Goal: Check status: Check status

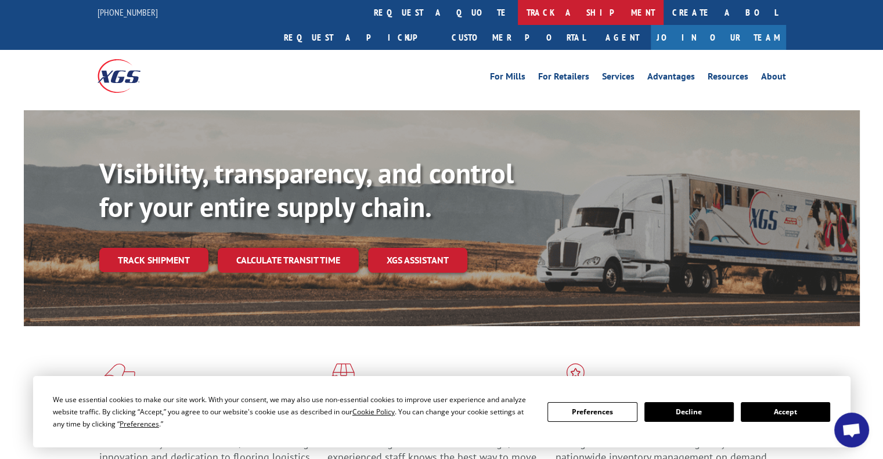
click at [518, 13] on link "track a shipment" at bounding box center [591, 12] width 146 height 25
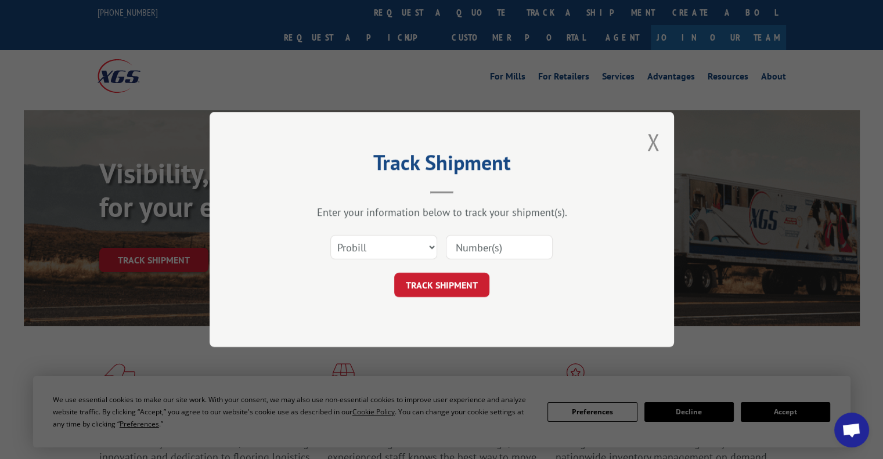
click at [459, 246] on input at bounding box center [499, 247] width 107 height 24
paste input "2874844"
type input "2874844"
click at [428, 283] on button "TRACK SHIPMENT" at bounding box center [441, 285] width 95 height 24
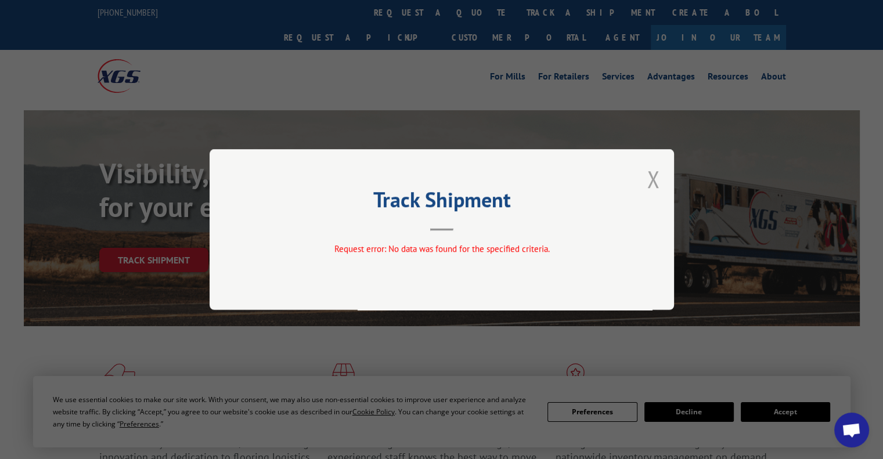
click at [652, 180] on button "Close modal" at bounding box center [652, 179] width 13 height 31
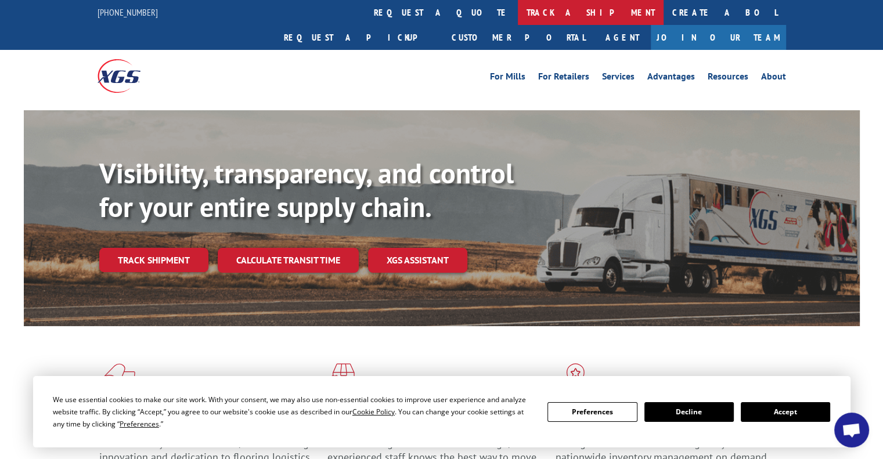
click at [518, 13] on link "track a shipment" at bounding box center [591, 12] width 146 height 25
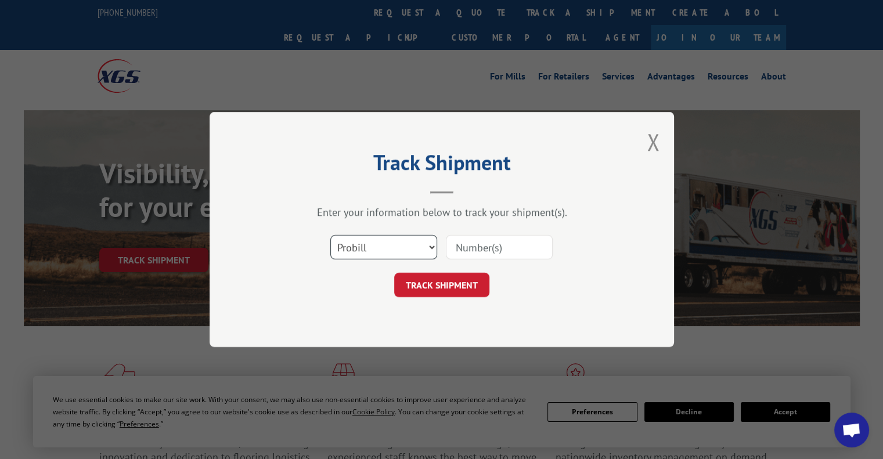
click at [431, 251] on select "Select category... Probill BOL PO" at bounding box center [383, 247] width 107 height 24
select select "bol"
click at [330, 235] on select "Select category... Probill BOL PO" at bounding box center [383, 247] width 107 height 24
click at [467, 250] on input at bounding box center [499, 247] width 107 height 24
paste input "2874844"
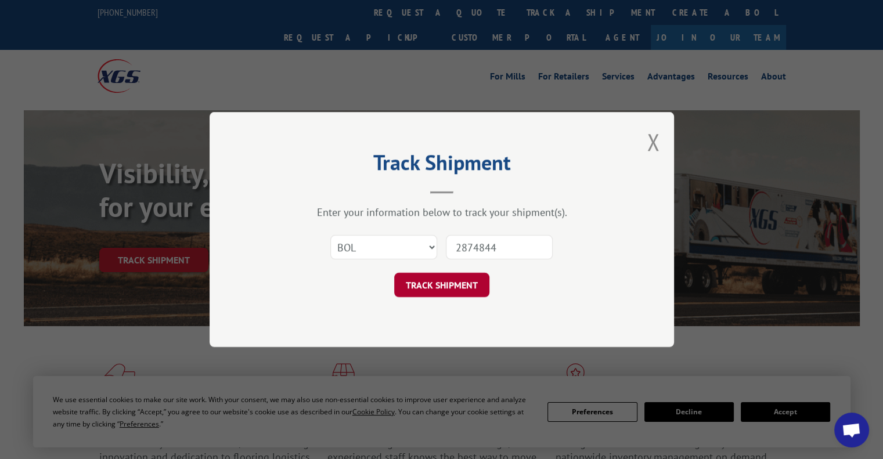
type input "2874844"
click at [427, 284] on button "TRACK SHIPMENT" at bounding box center [441, 285] width 95 height 24
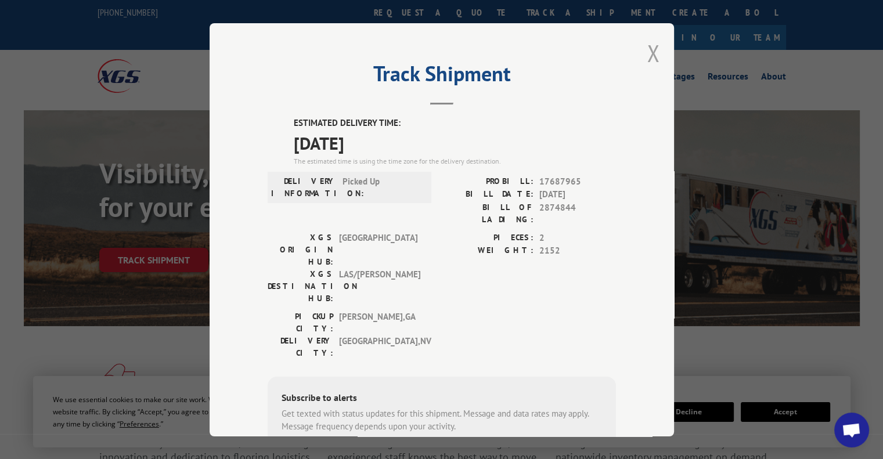
click at [650, 48] on button "Close modal" at bounding box center [652, 53] width 13 height 31
